Goal: Check status: Check status

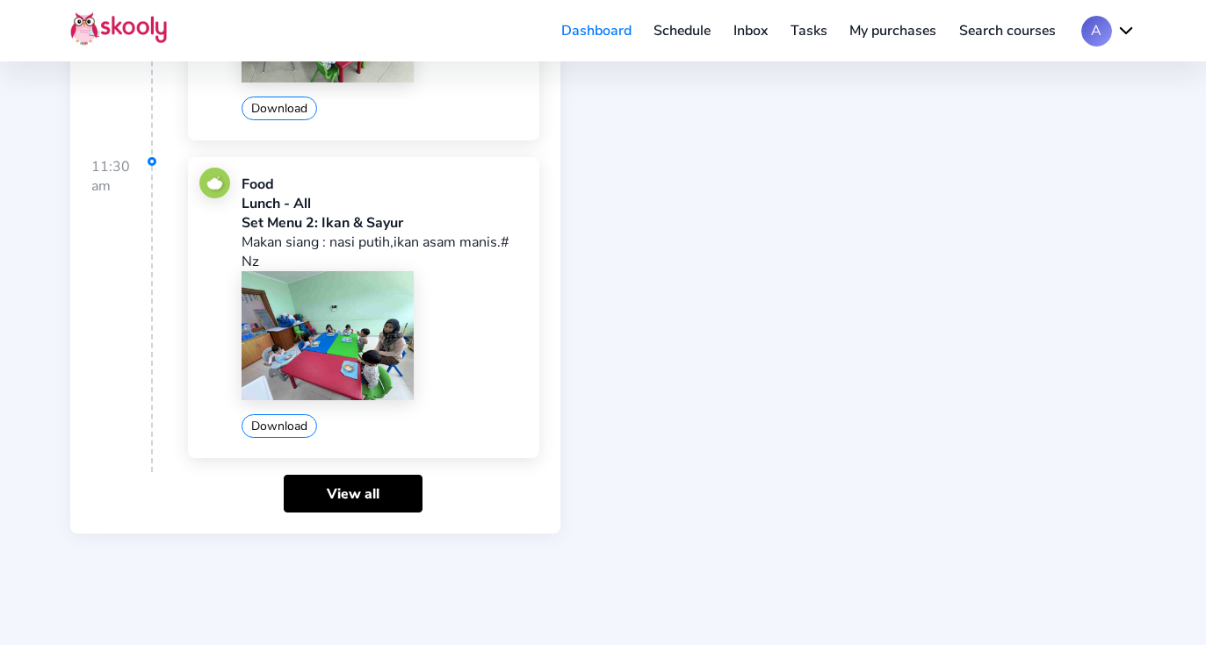
scroll to position [965, 0]
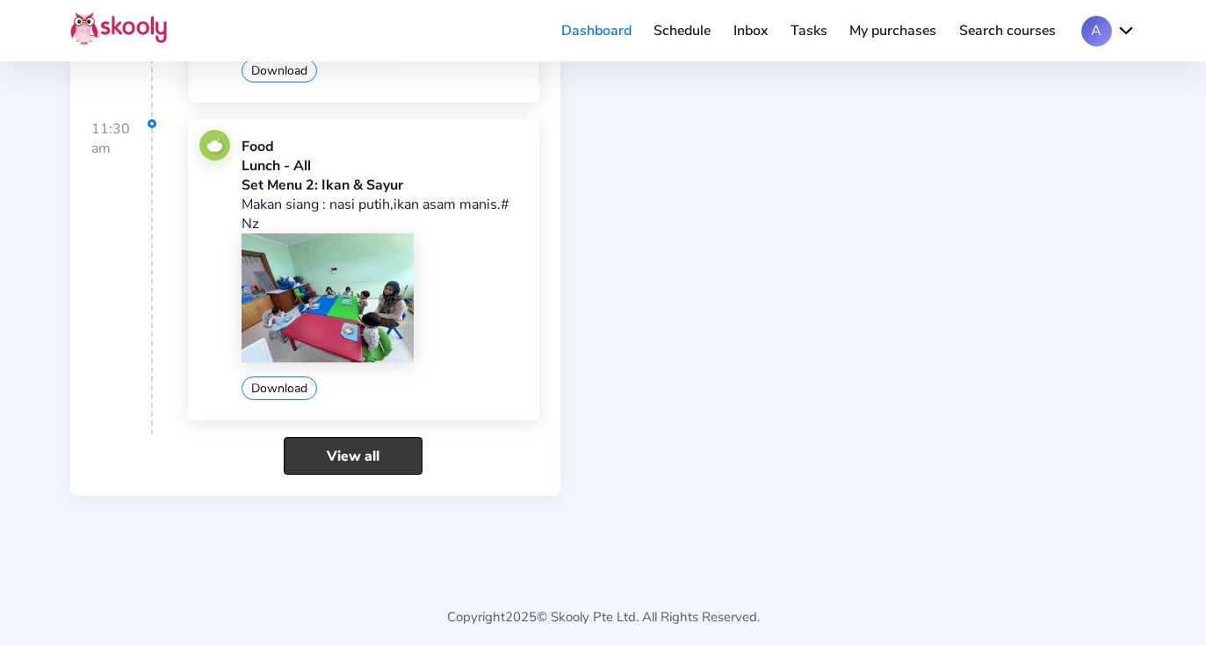
click at [311, 449] on link "View all" at bounding box center [353, 456] width 139 height 38
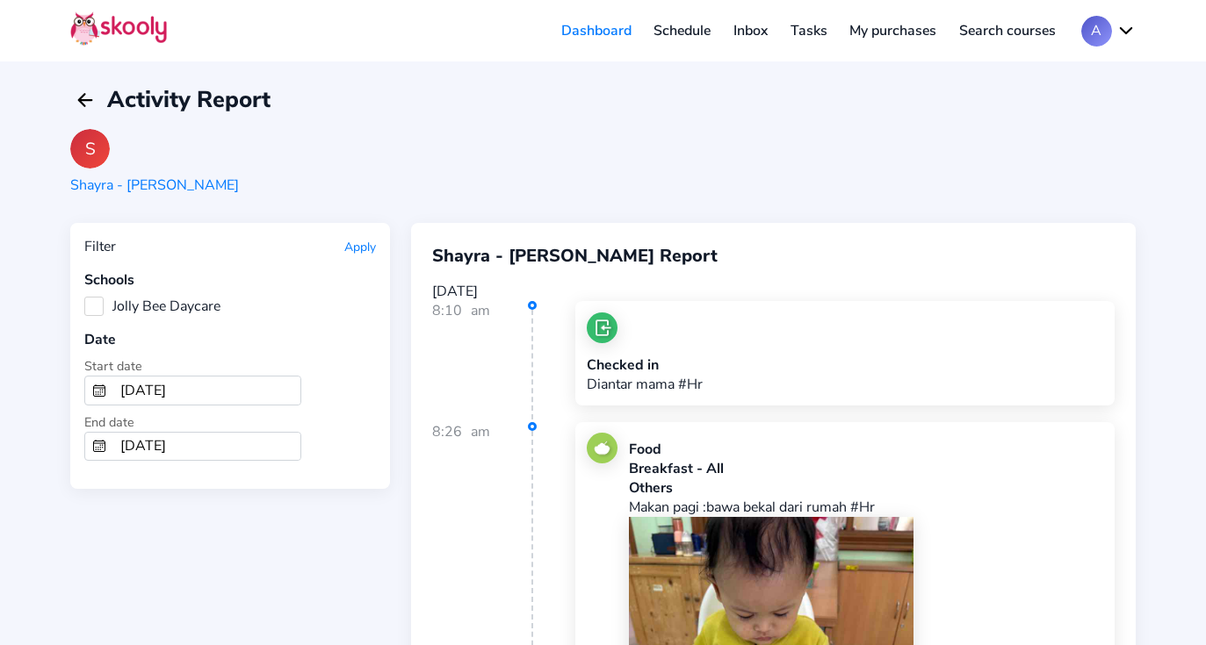
click at [102, 299] on label "Jolly Bee Daycare" at bounding box center [152, 306] width 136 height 19
click at [84, 297] on Daycare "Jolly Bee Daycare" at bounding box center [84, 297] width 0 height 0
click at [359, 258] on div "Filter Apply Schools Jolly Bee Daycare Date Start date [DATE] End date [DATE]" at bounding box center [230, 356] width 320 height 266
click at [358, 245] on button "Apply" at bounding box center [360, 247] width 32 height 17
